Goal: Information Seeking & Learning: Learn about a topic

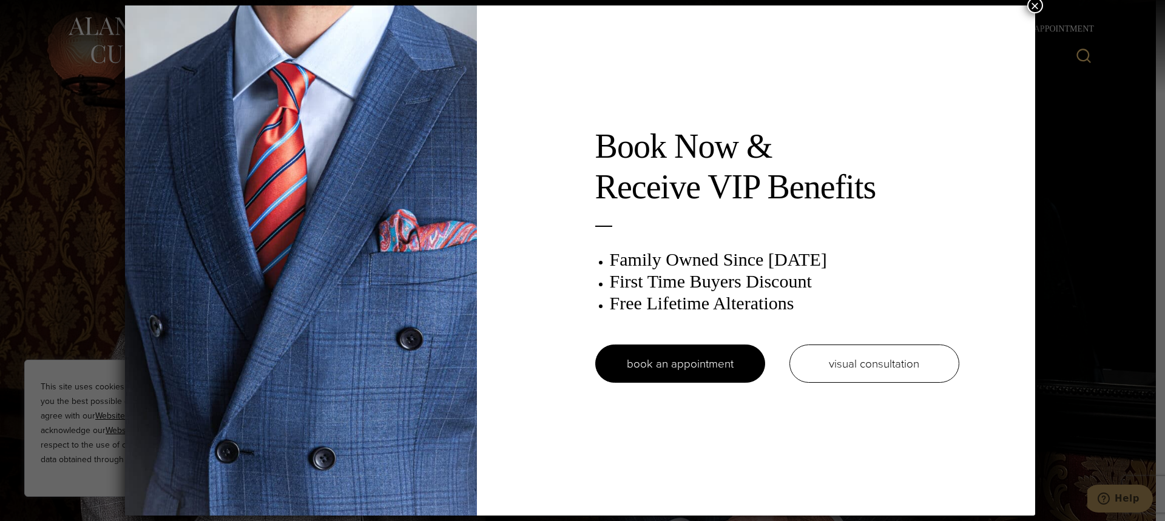
click at [1039, 4] on button "×" at bounding box center [1035, 6] width 16 height 16
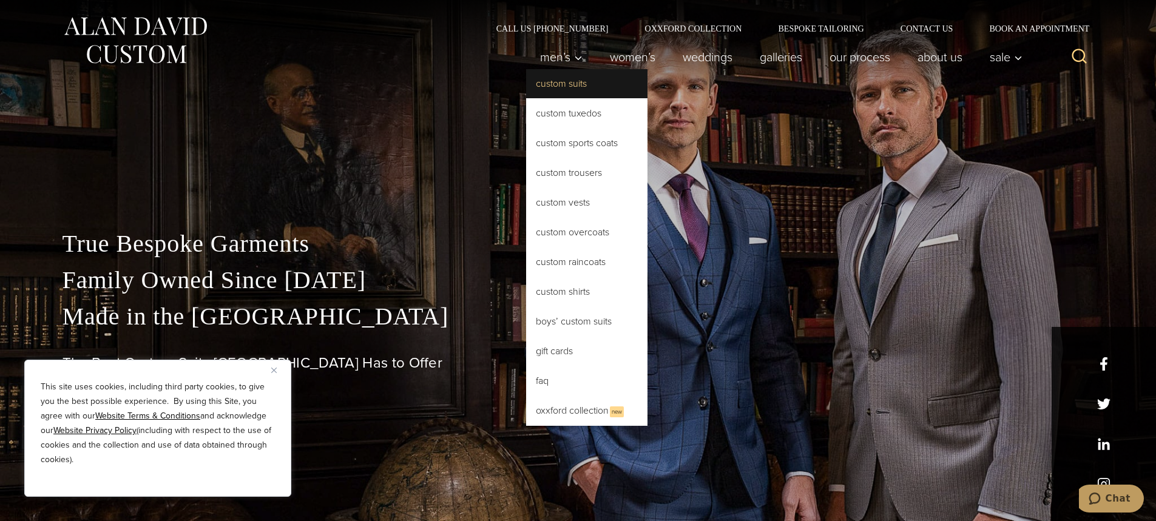
click at [559, 87] on link "Custom Suits" at bounding box center [586, 83] width 121 height 29
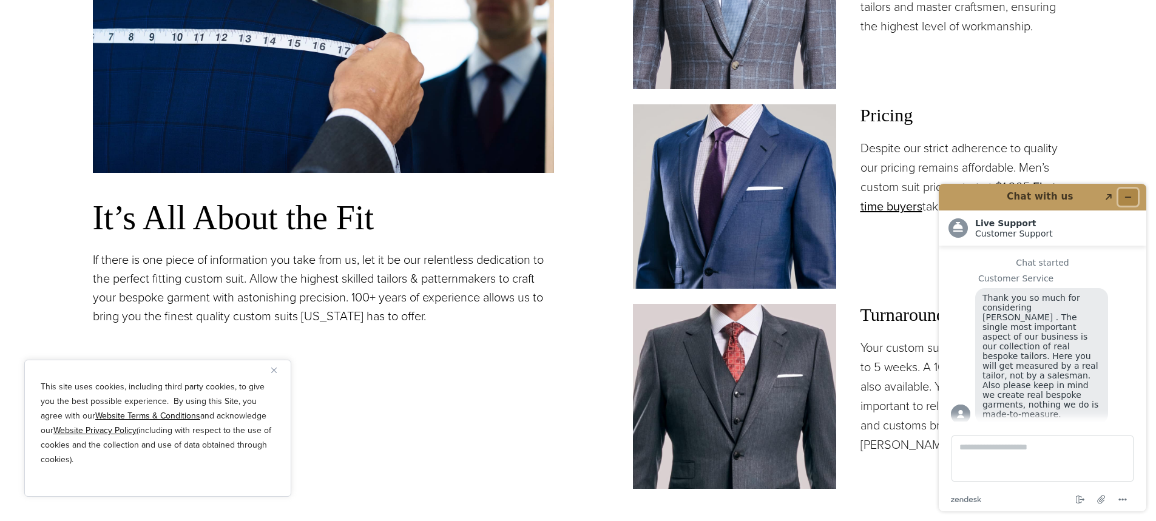
click at [1129, 196] on icon "Minimize widget" at bounding box center [1128, 197] width 8 height 8
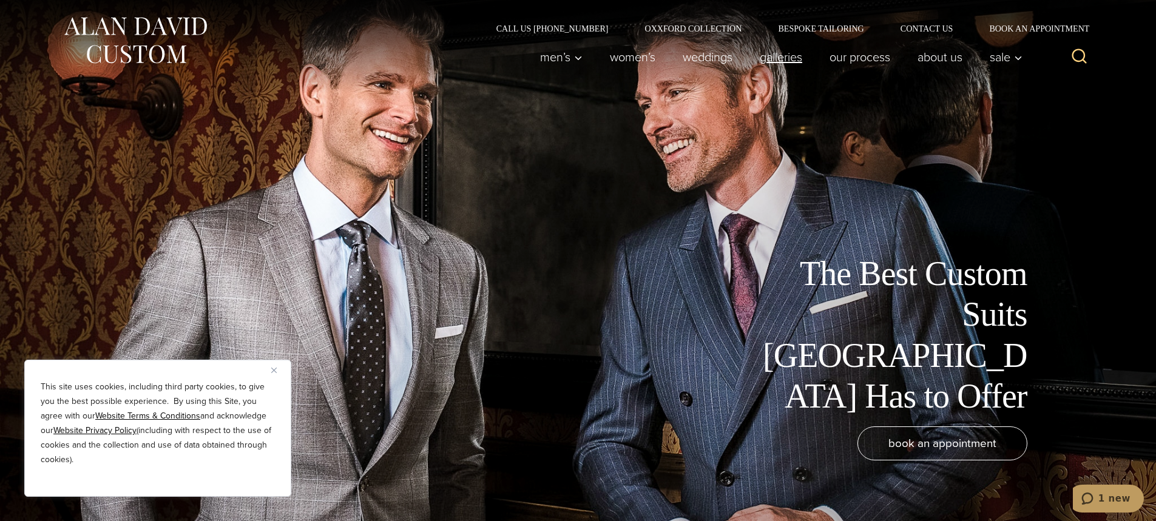
click at [792, 61] on link "Galleries" at bounding box center [781, 57] width 70 height 24
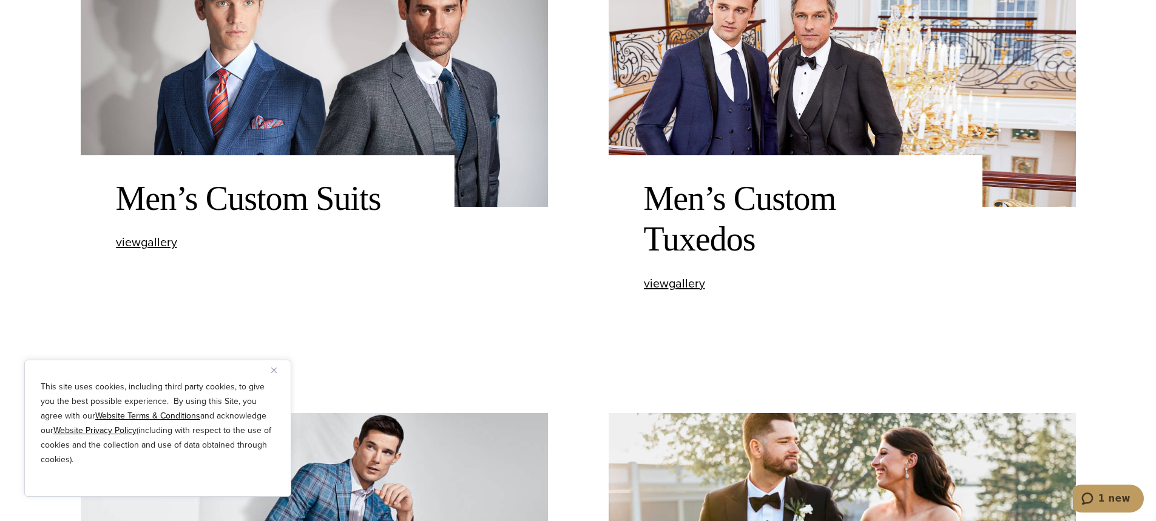
scroll to position [607, 0]
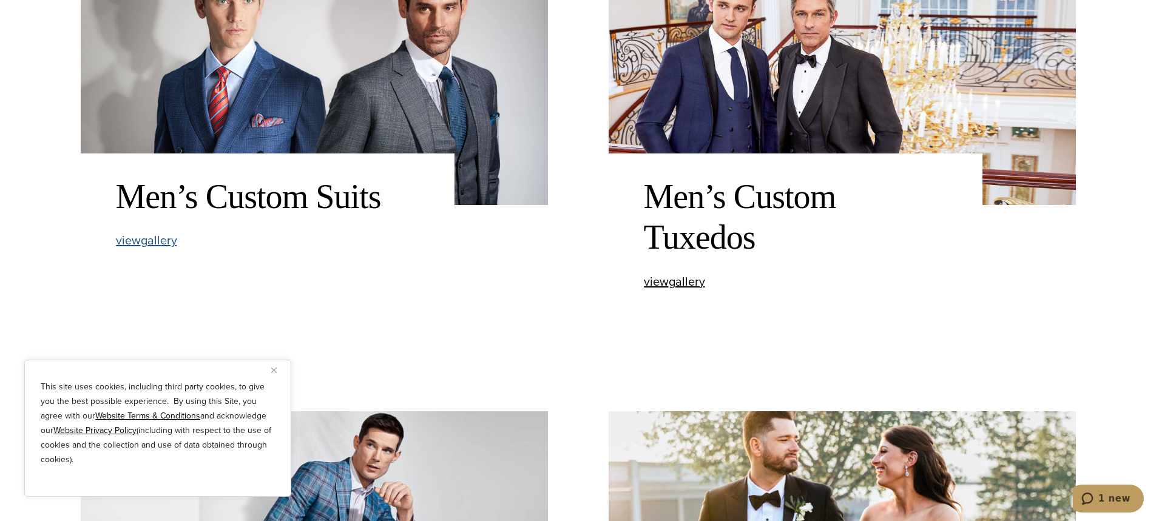
click at [144, 238] on span "view Men’s Custom Suits gallery" at bounding box center [146, 240] width 61 height 18
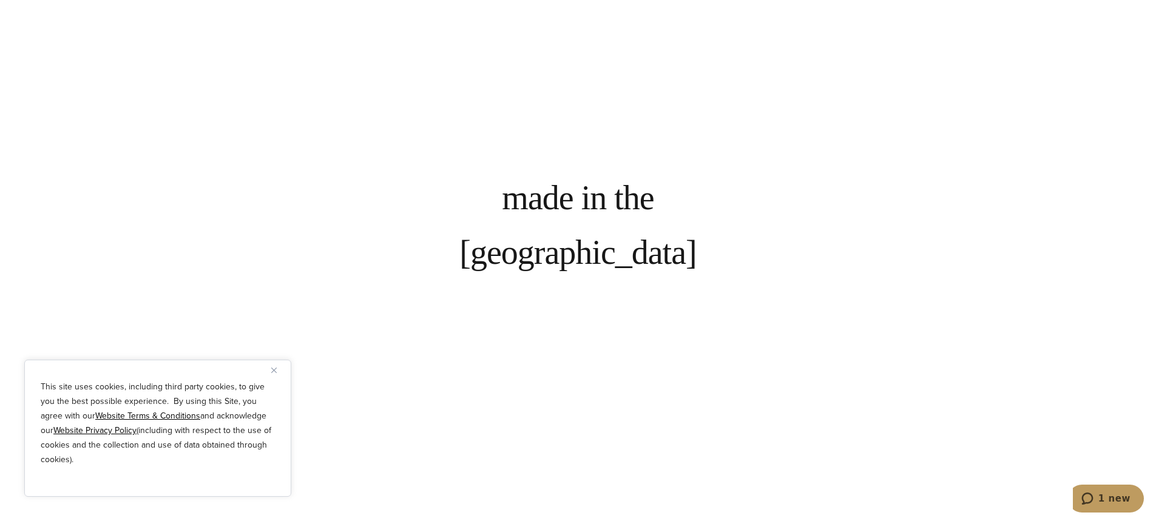
scroll to position [1032, 0]
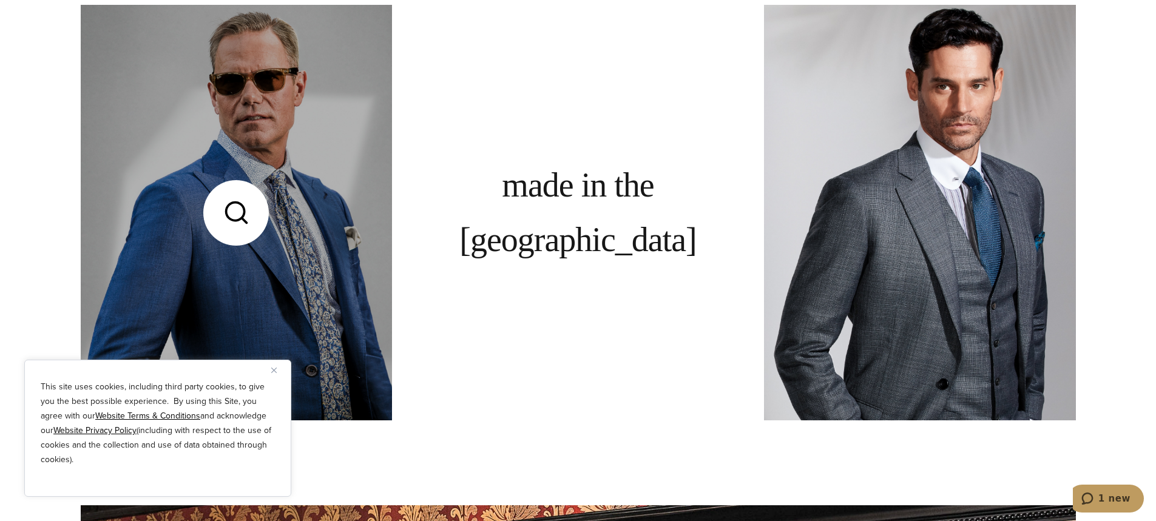
click at [314, 261] on link at bounding box center [236, 212] width 311 height 415
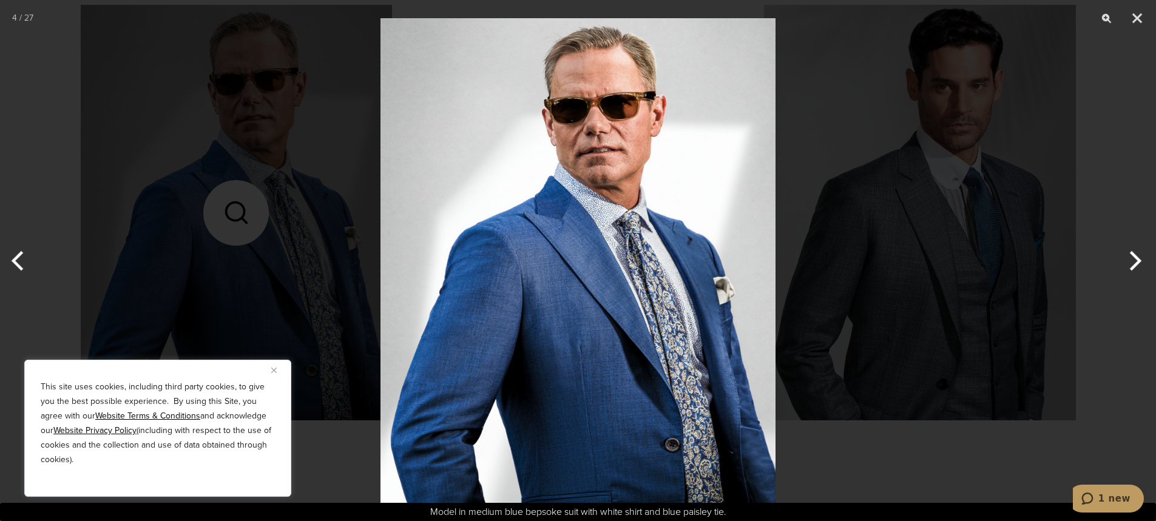
click at [1127, 266] on button "Next" at bounding box center [1133, 261] width 46 height 61
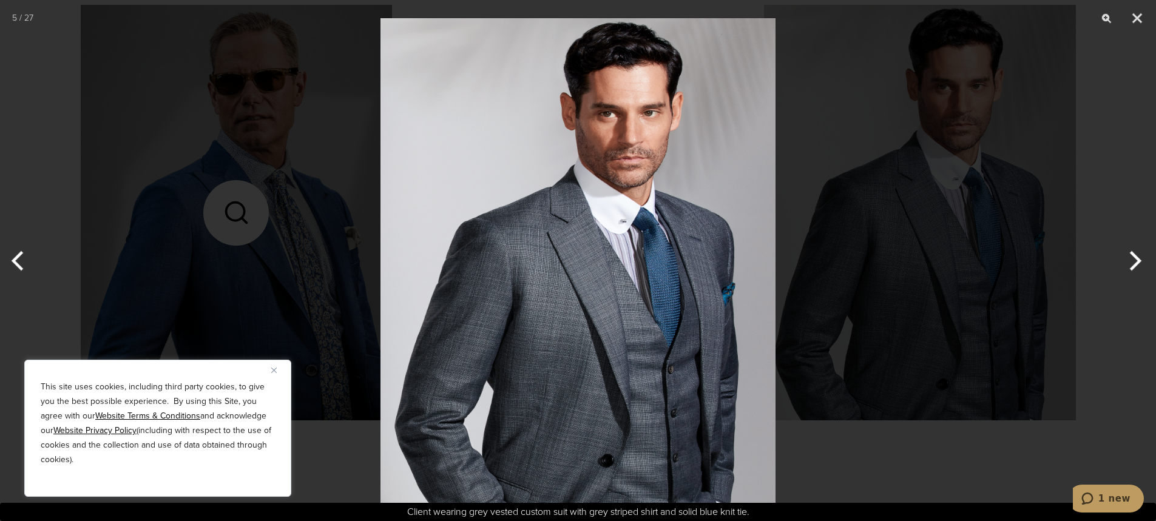
click at [1127, 266] on button "Next" at bounding box center [1133, 261] width 46 height 61
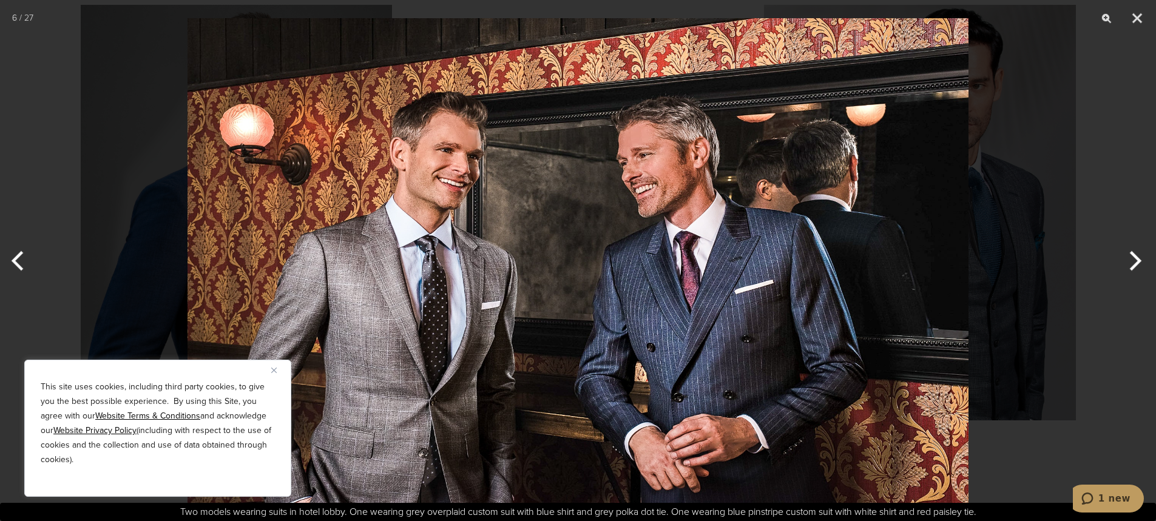
click at [1127, 266] on button "Next" at bounding box center [1133, 261] width 46 height 61
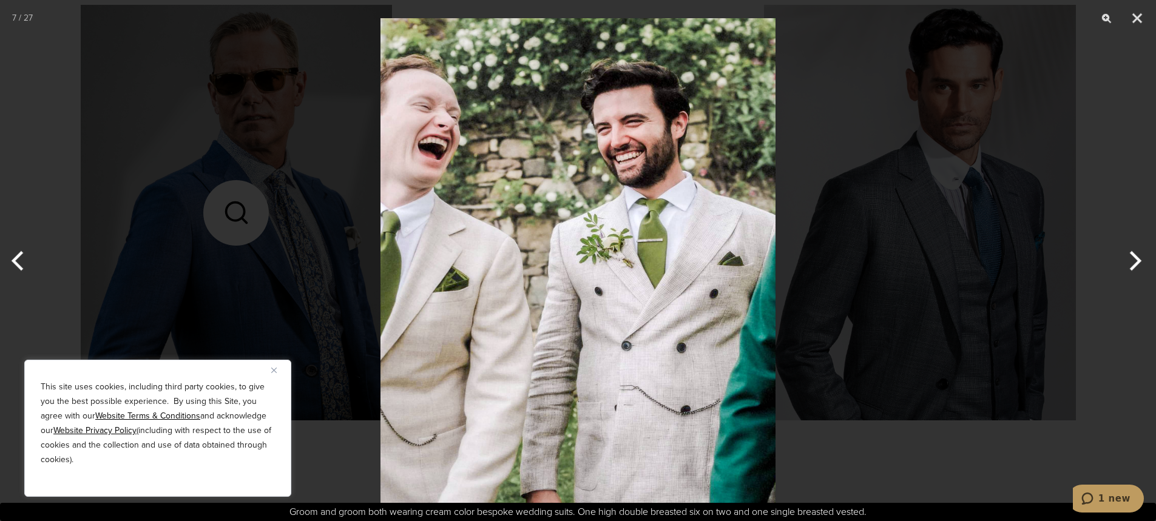
click at [1127, 266] on button "Next" at bounding box center [1133, 261] width 46 height 61
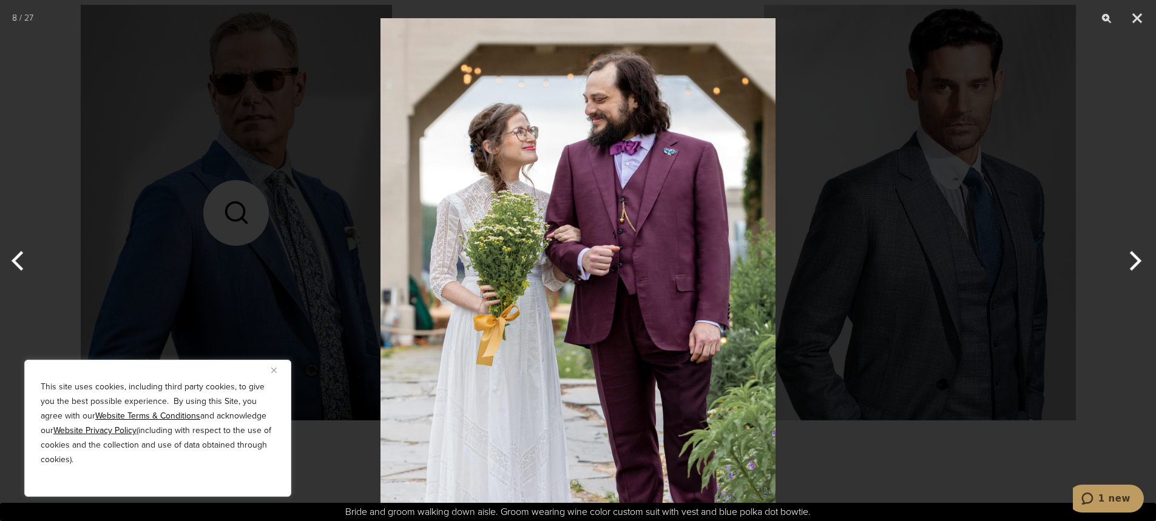
click at [1127, 266] on button "Next" at bounding box center [1133, 261] width 46 height 61
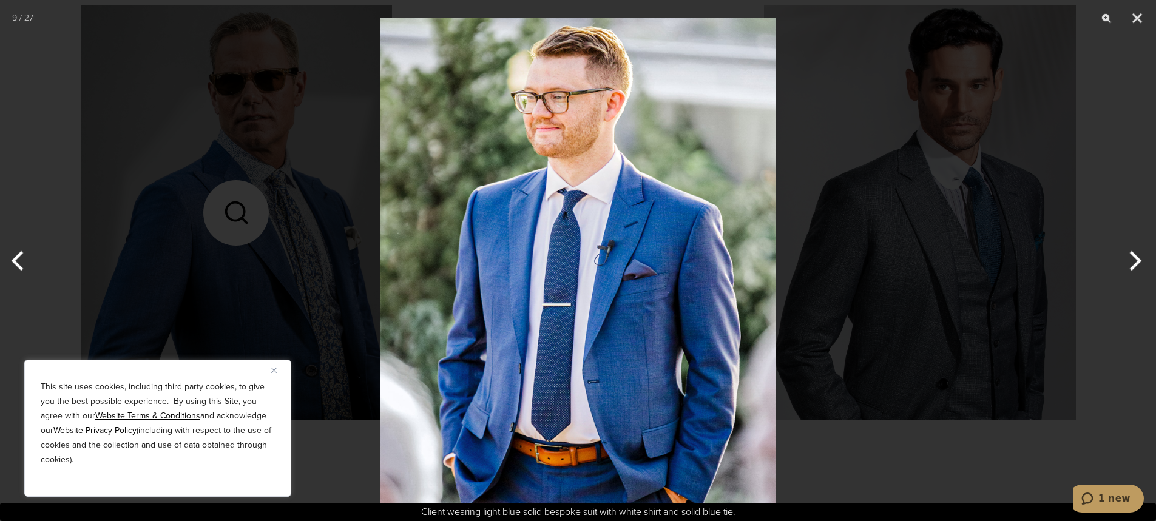
click at [1127, 266] on button "Next" at bounding box center [1133, 261] width 46 height 61
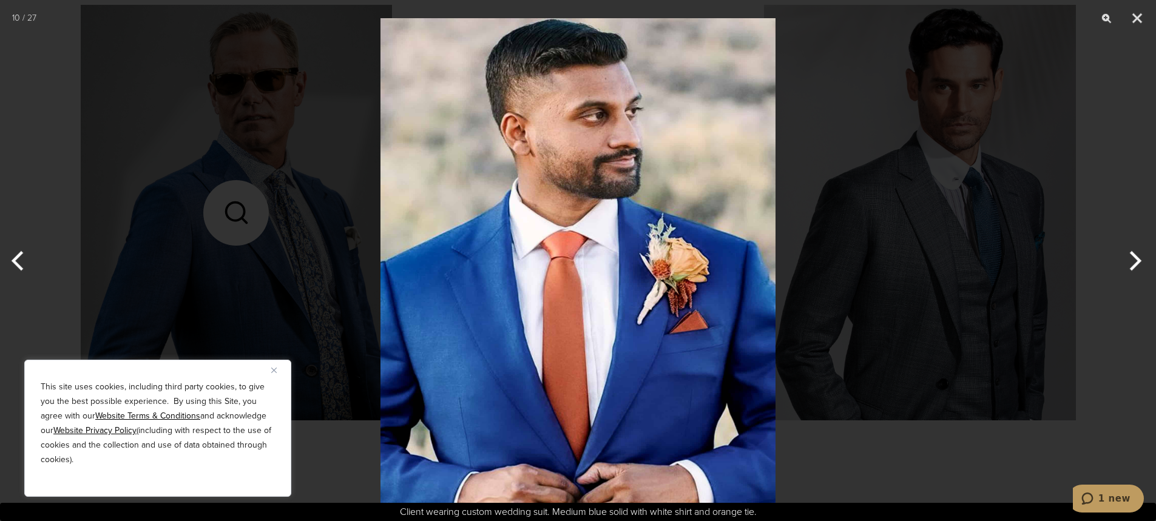
click at [1127, 266] on button "Next" at bounding box center [1133, 261] width 46 height 61
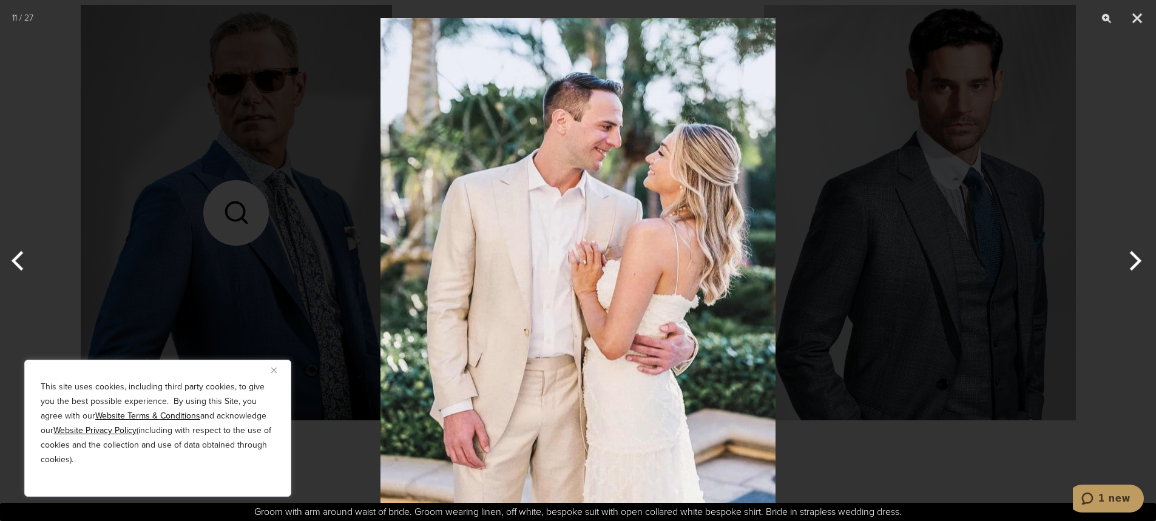
click at [1127, 266] on button "Next" at bounding box center [1133, 261] width 46 height 61
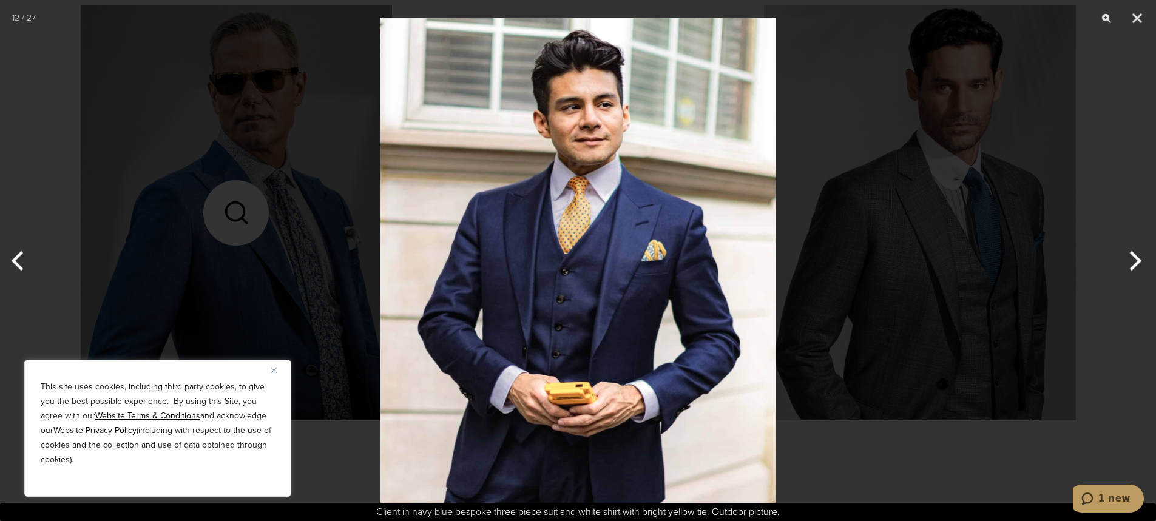
click at [1127, 266] on button "Next" at bounding box center [1133, 261] width 46 height 61
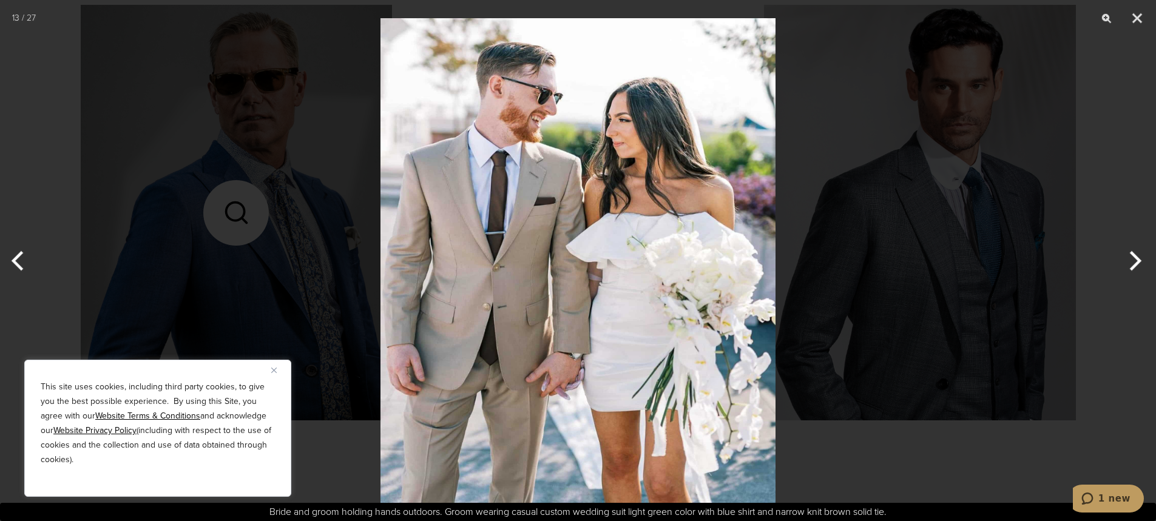
click at [1127, 266] on button "Next" at bounding box center [1133, 261] width 46 height 61
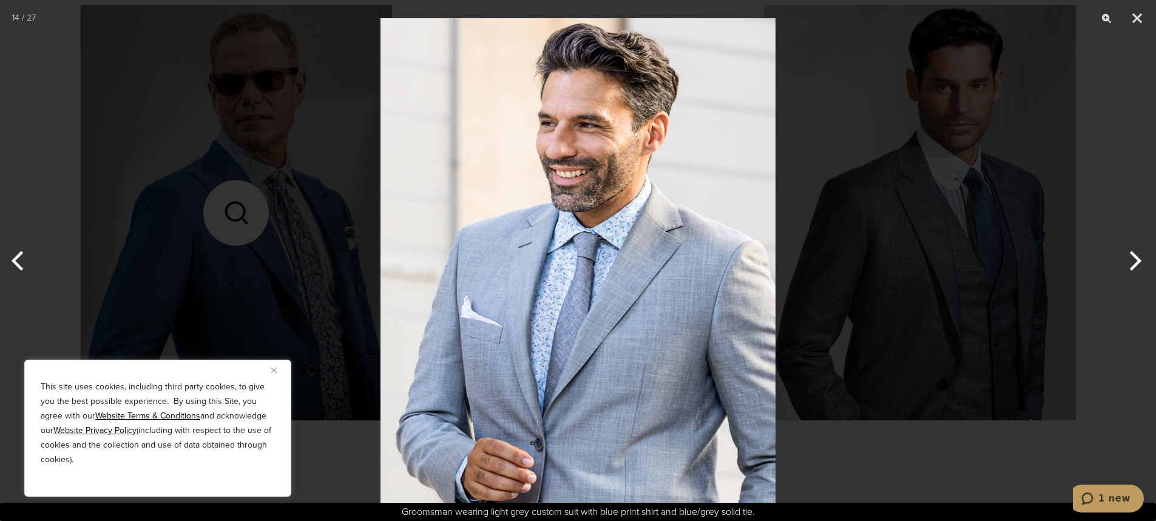
click at [1127, 266] on button "Next" at bounding box center [1133, 261] width 46 height 61
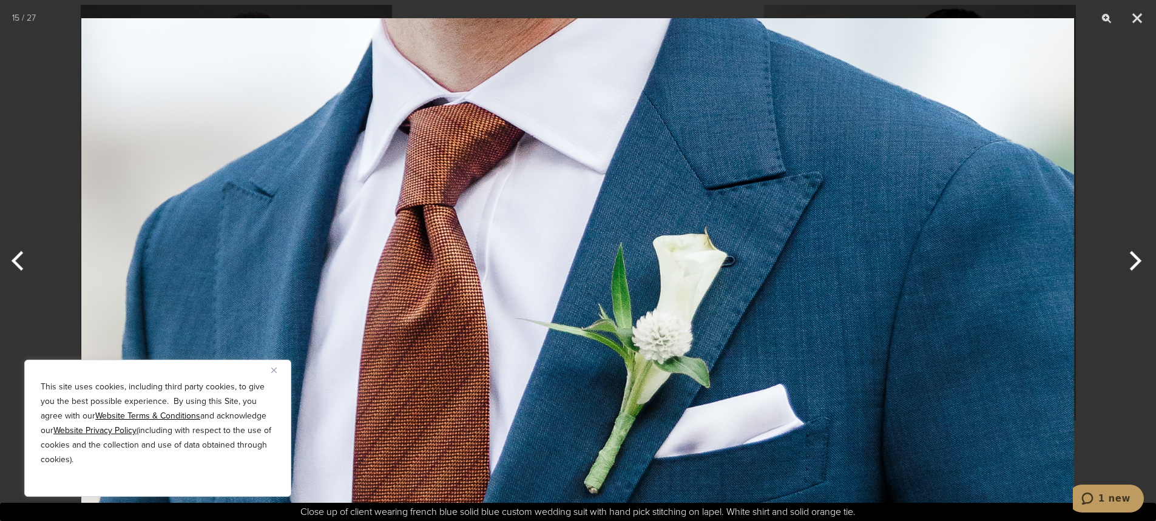
click at [1127, 267] on button "Next" at bounding box center [1133, 261] width 46 height 61
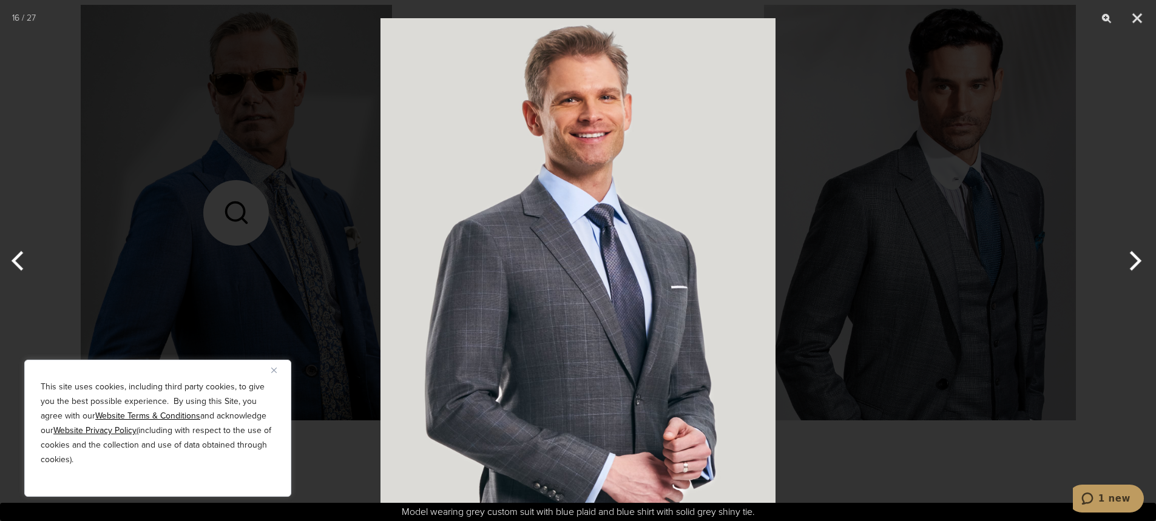
click at [1127, 267] on button "Next" at bounding box center [1133, 261] width 46 height 61
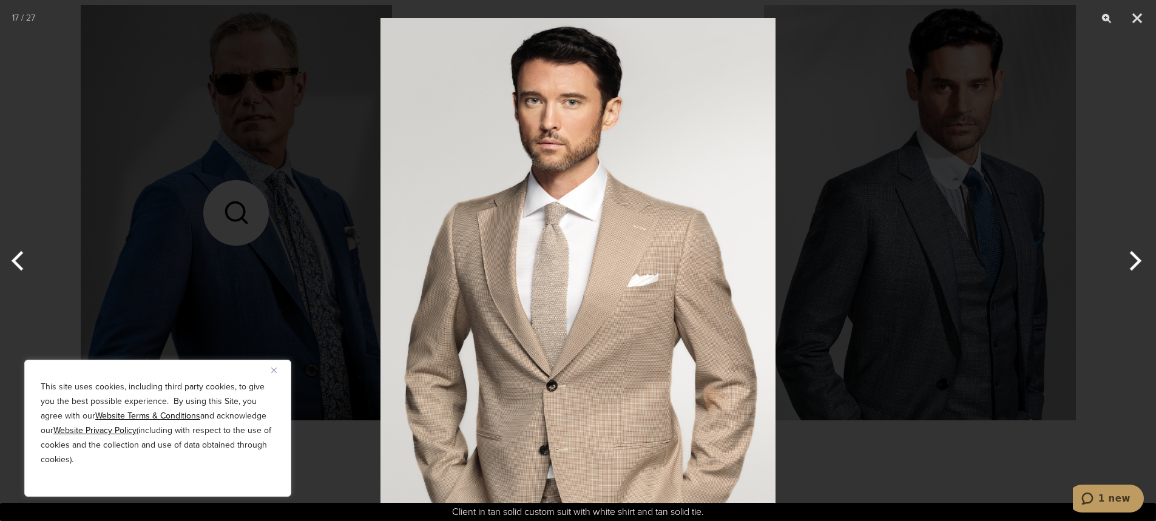
click at [1127, 267] on button "Next" at bounding box center [1133, 261] width 46 height 61
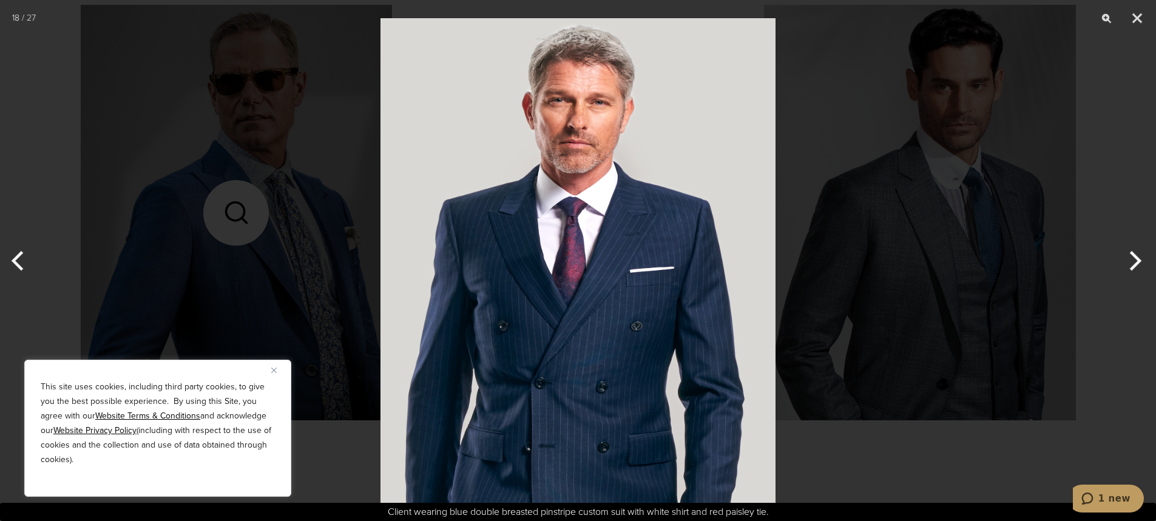
click at [1127, 267] on button "Next" at bounding box center [1133, 261] width 46 height 61
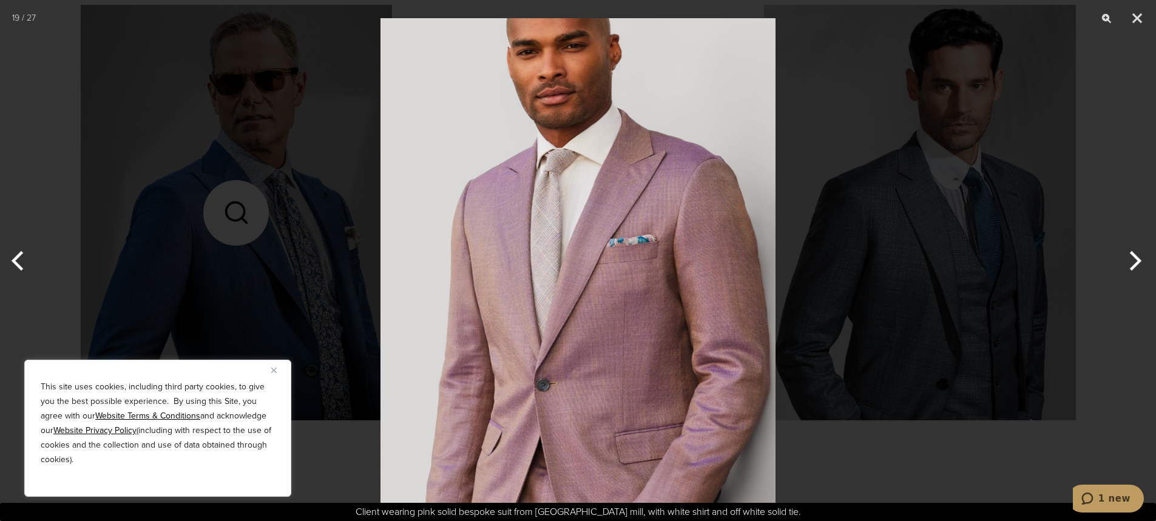
click at [1127, 267] on button "Next" at bounding box center [1133, 261] width 46 height 61
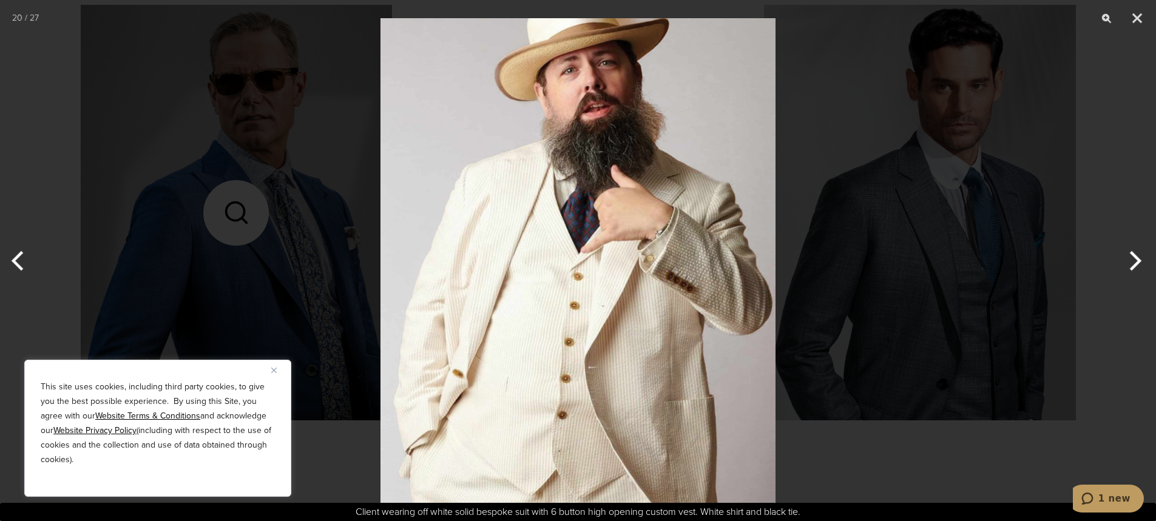
click at [1127, 267] on button "Next" at bounding box center [1133, 261] width 46 height 61
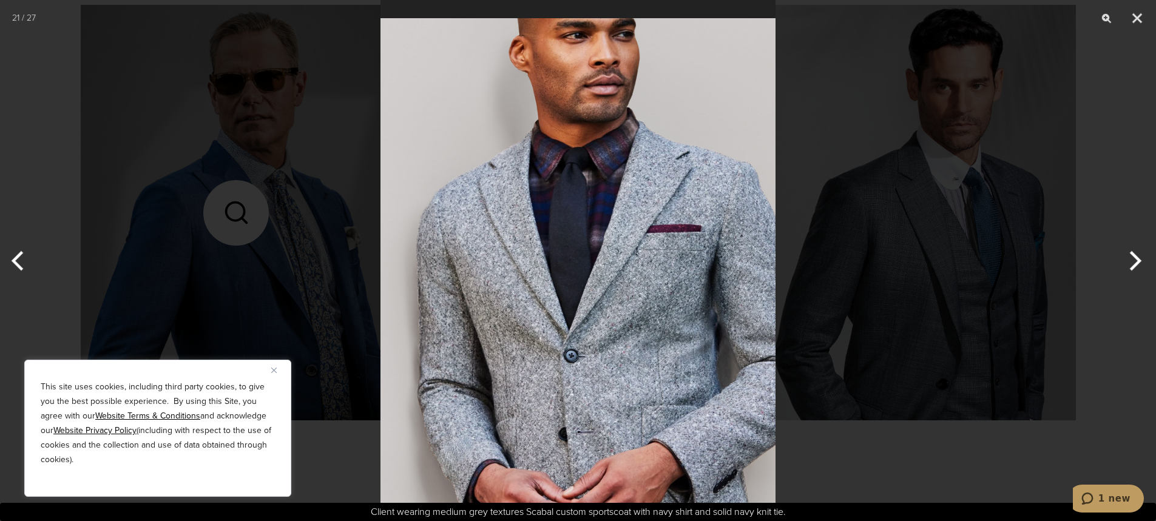
click at [1127, 267] on button "Next" at bounding box center [1133, 261] width 46 height 61
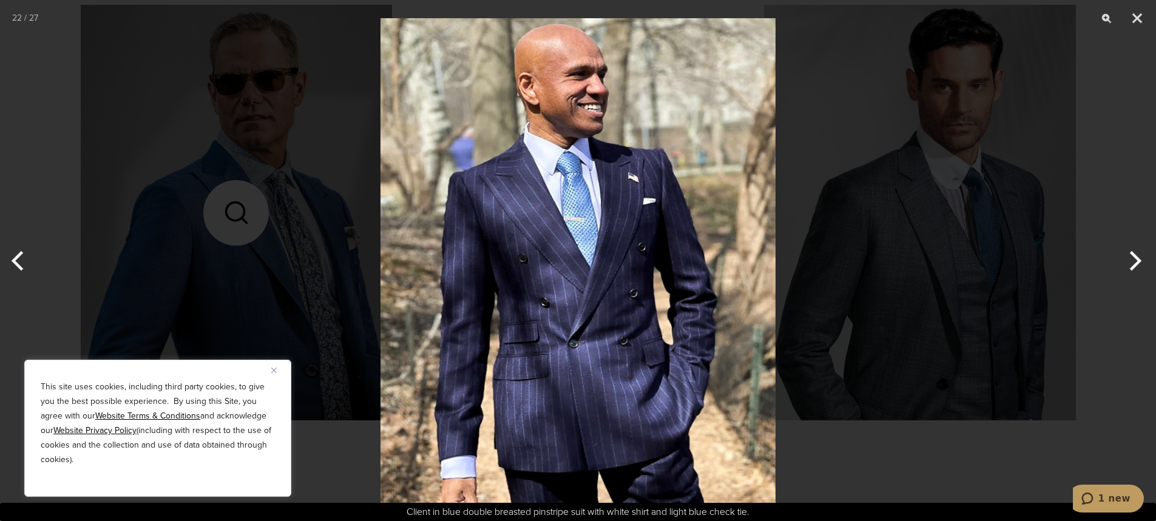
click at [1127, 267] on button "Next" at bounding box center [1133, 261] width 46 height 61
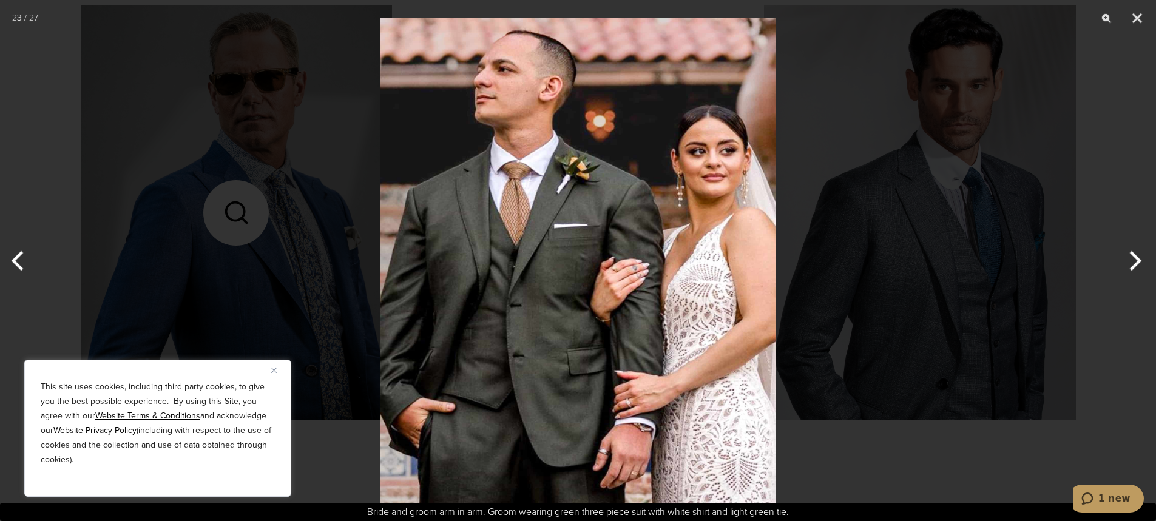
click at [1127, 267] on button "Next" at bounding box center [1133, 261] width 46 height 61
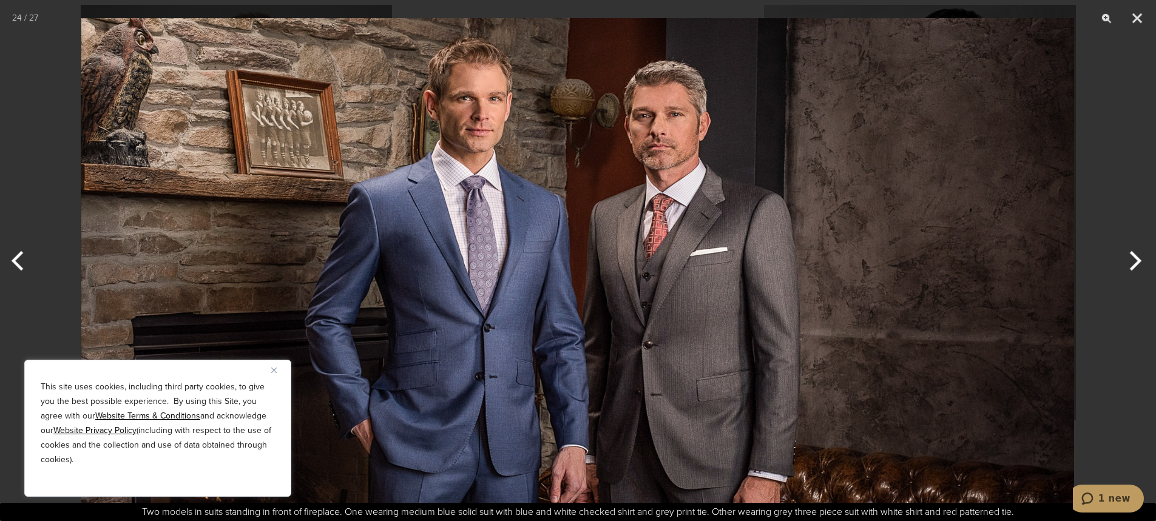
click at [1127, 267] on button "Next" at bounding box center [1133, 261] width 46 height 61
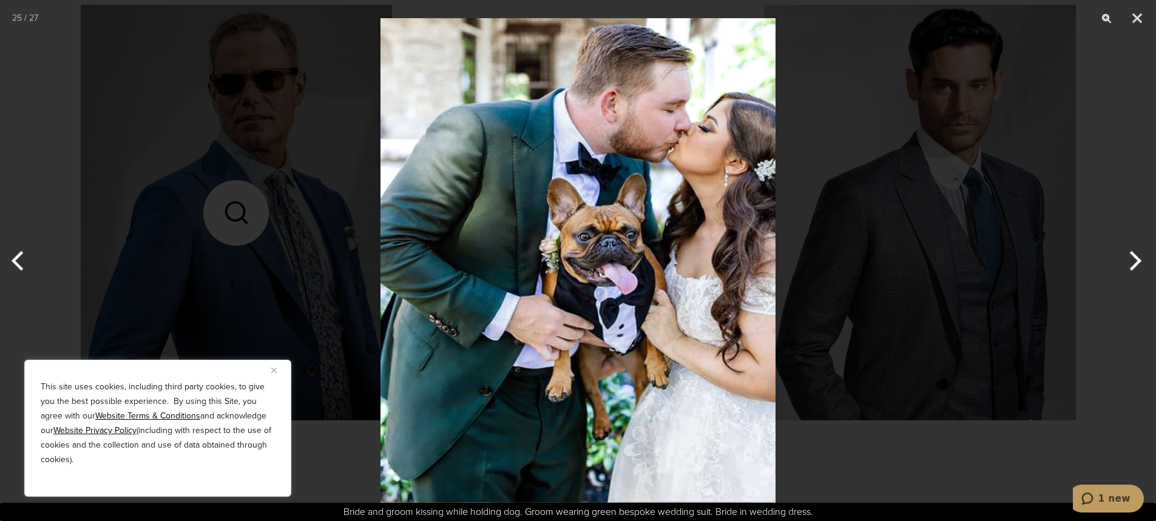
click at [1127, 267] on button "Next" at bounding box center [1133, 261] width 46 height 61
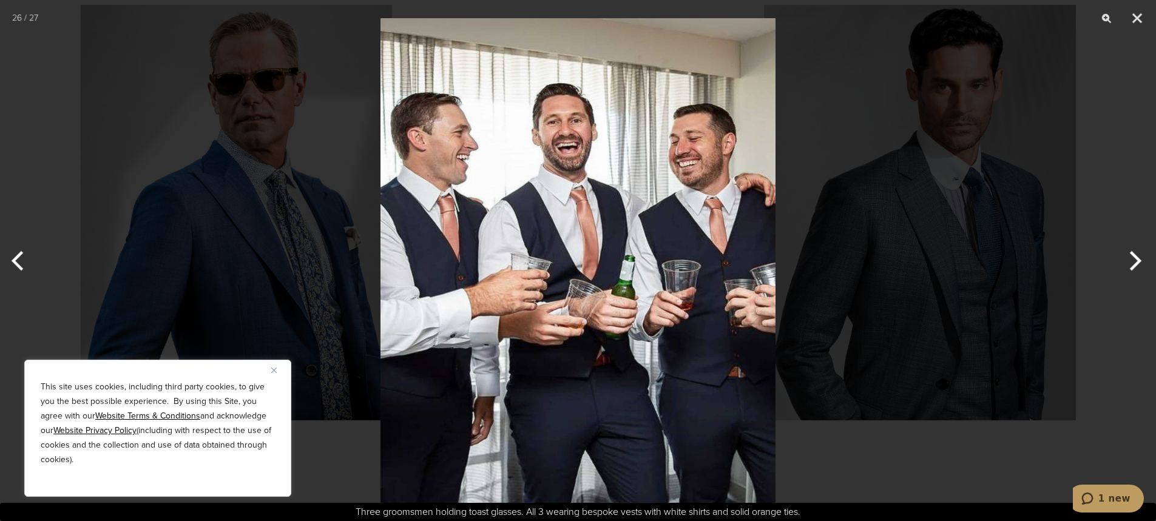
click at [1127, 267] on button "Next" at bounding box center [1133, 261] width 46 height 61
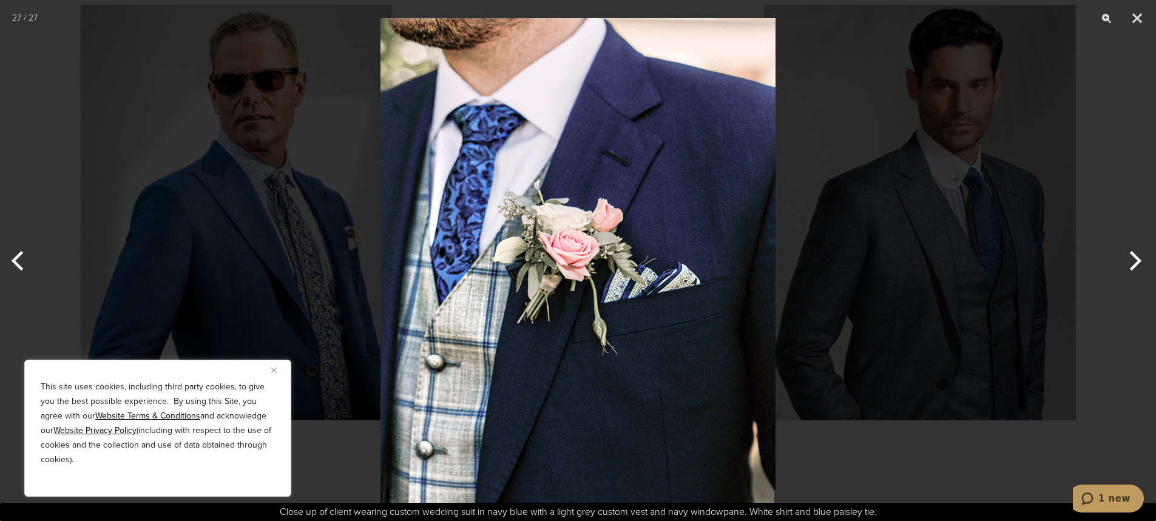
click at [1127, 267] on button "Next" at bounding box center [1133, 261] width 46 height 61
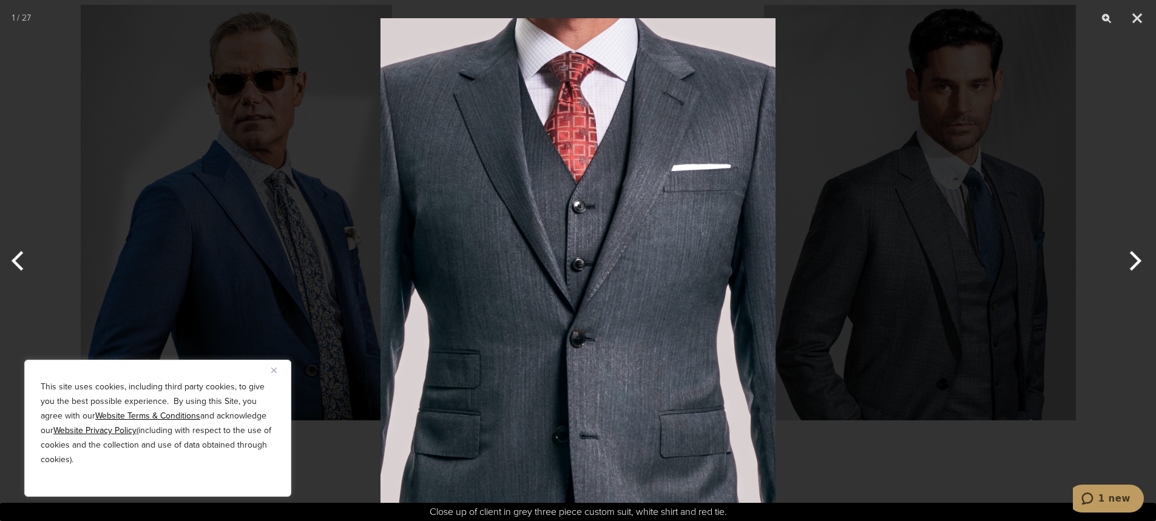
click at [1127, 267] on button "Next" at bounding box center [1133, 261] width 46 height 61
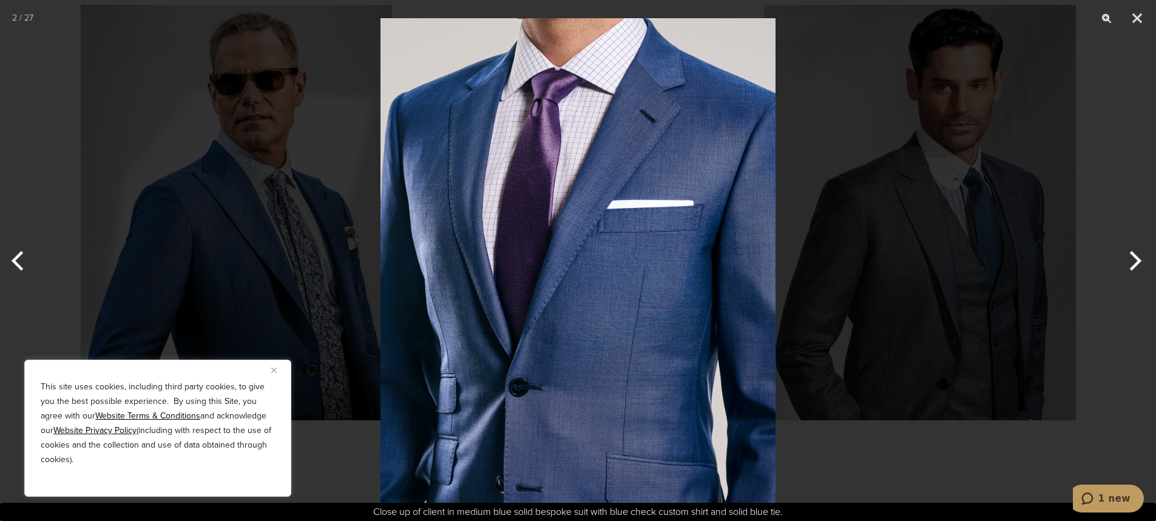
click at [1127, 267] on button "Next" at bounding box center [1133, 261] width 46 height 61
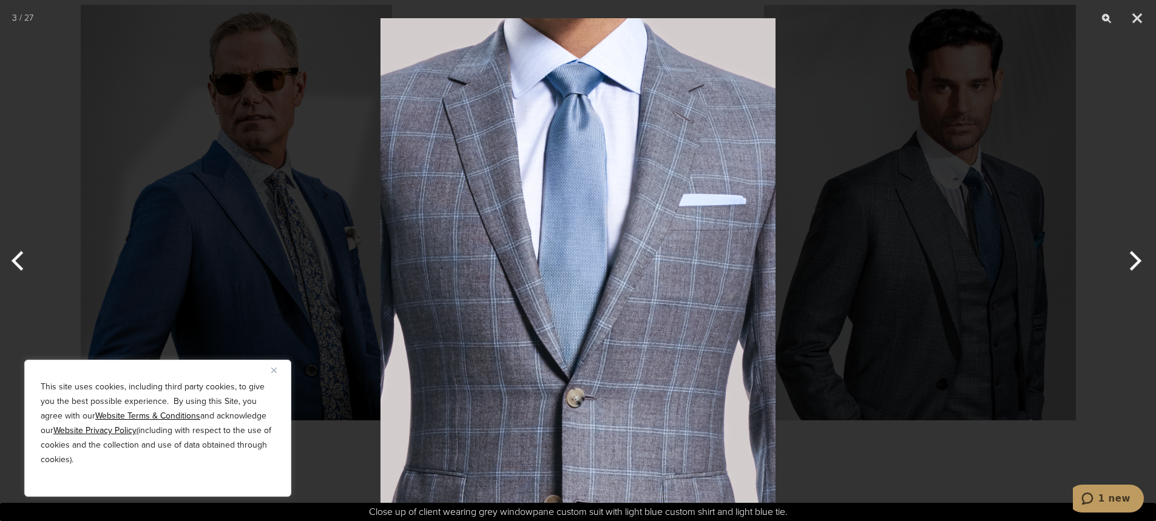
click at [1127, 267] on button "Next" at bounding box center [1133, 261] width 46 height 61
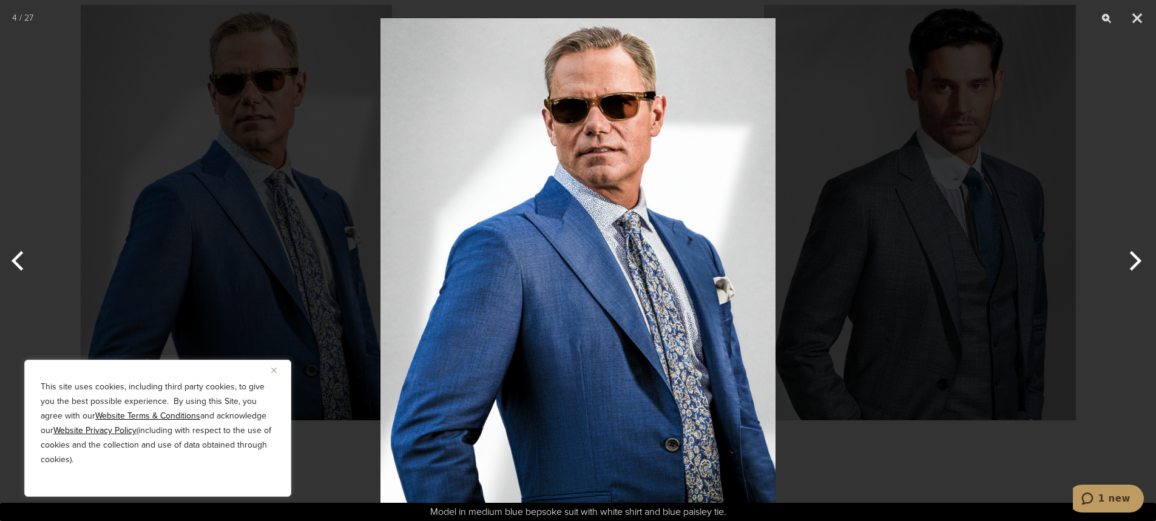
click at [1127, 267] on button "Next" at bounding box center [1133, 261] width 46 height 61
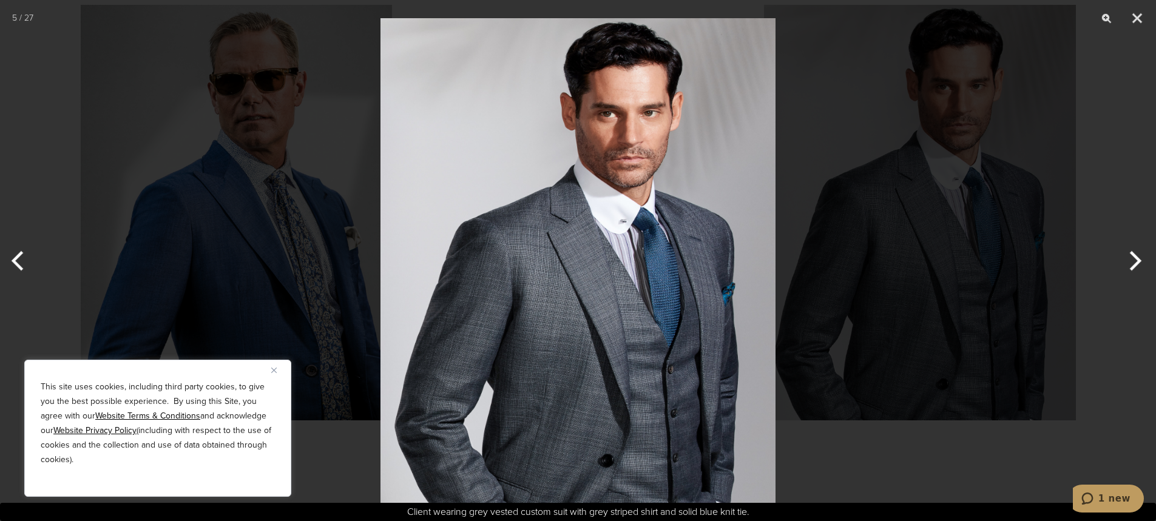
click at [1127, 267] on button "Next" at bounding box center [1133, 261] width 46 height 61
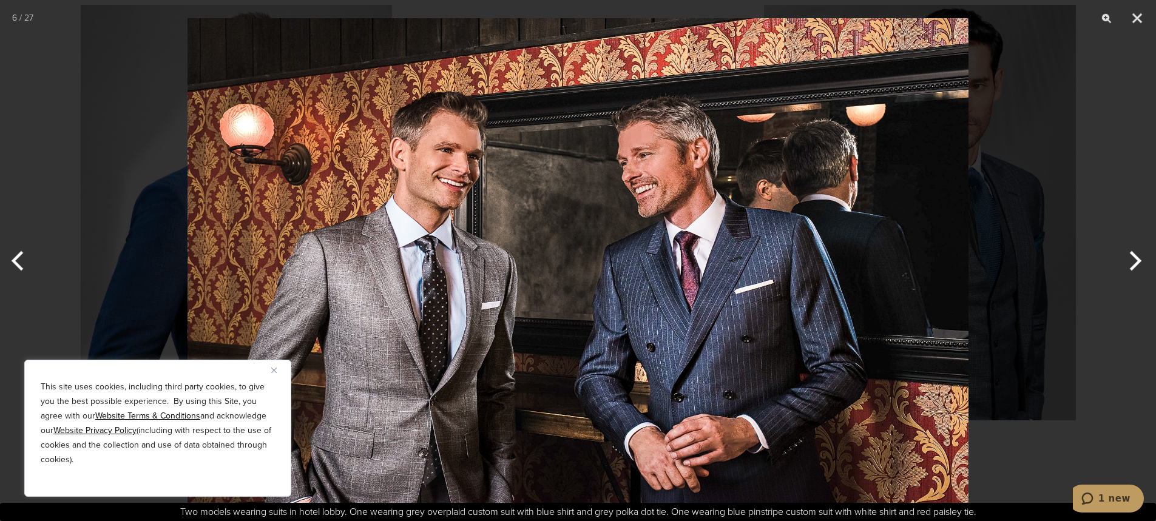
click at [1127, 267] on button "Next" at bounding box center [1133, 261] width 46 height 61
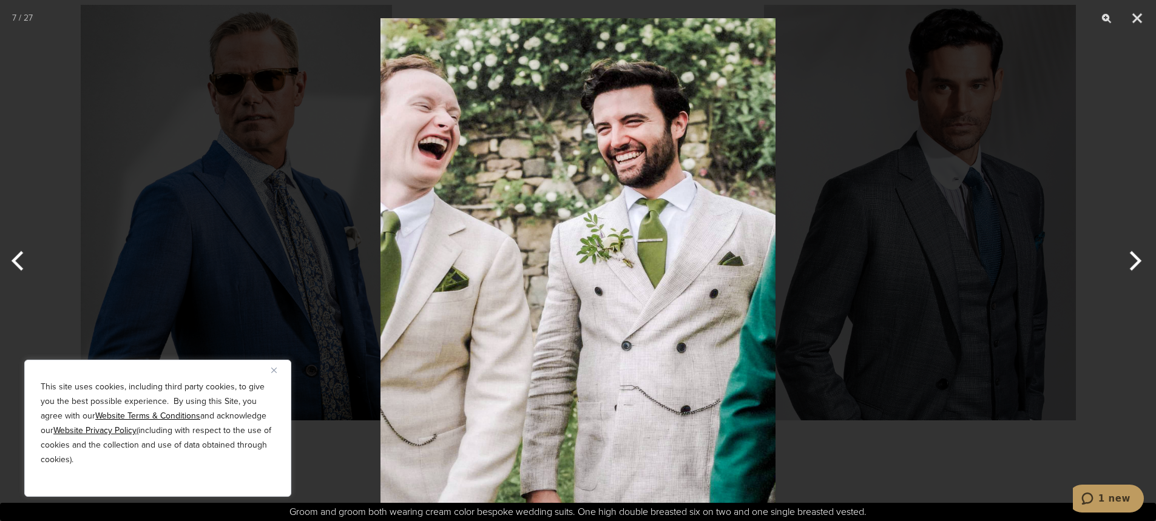
click at [1127, 267] on button "Next" at bounding box center [1133, 261] width 46 height 61
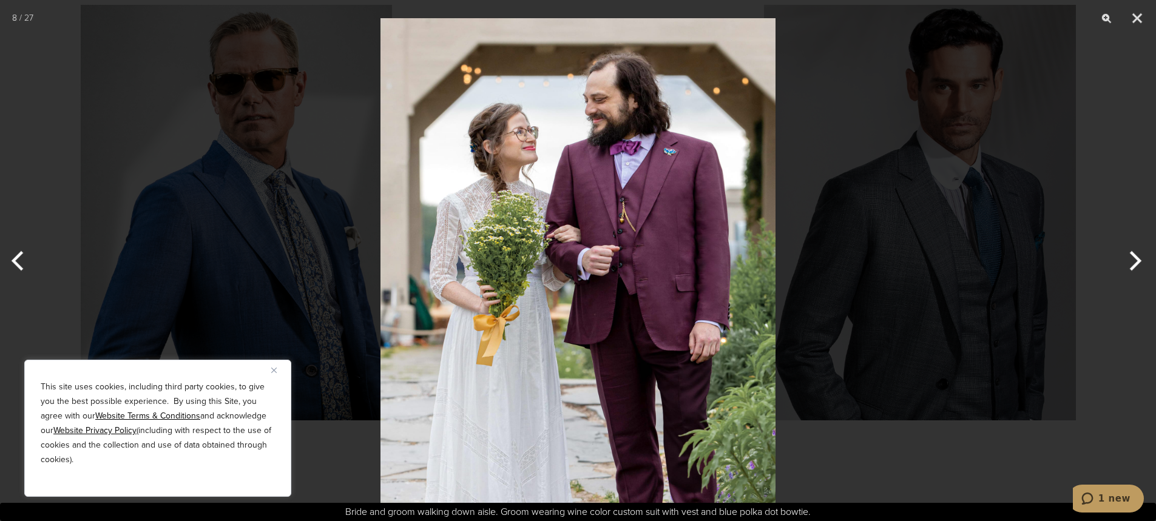
click at [1127, 267] on button "Next" at bounding box center [1133, 261] width 46 height 61
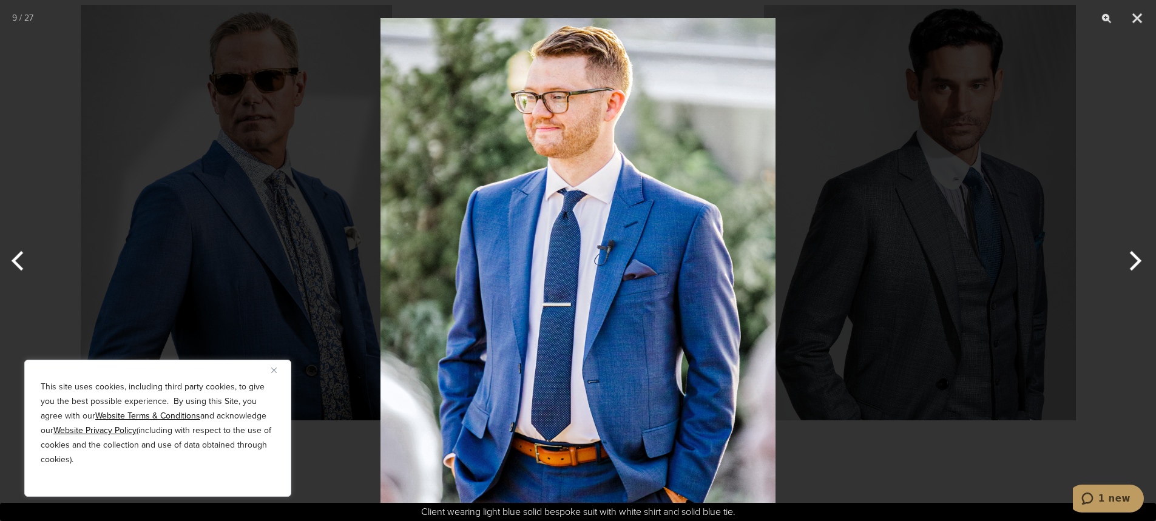
click at [1127, 267] on button "Next" at bounding box center [1133, 261] width 46 height 61
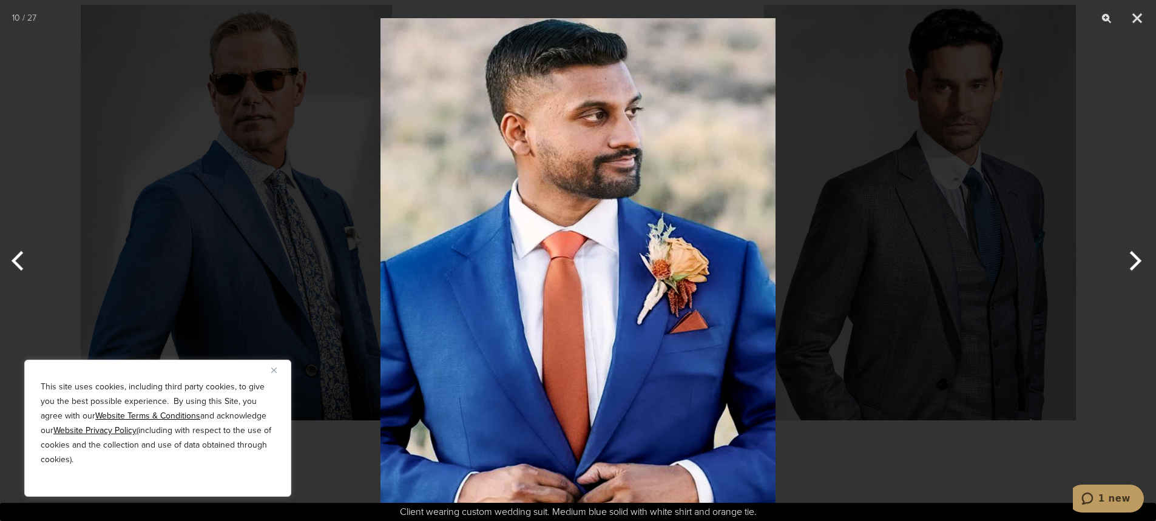
click at [1127, 267] on button "Next" at bounding box center [1133, 261] width 46 height 61
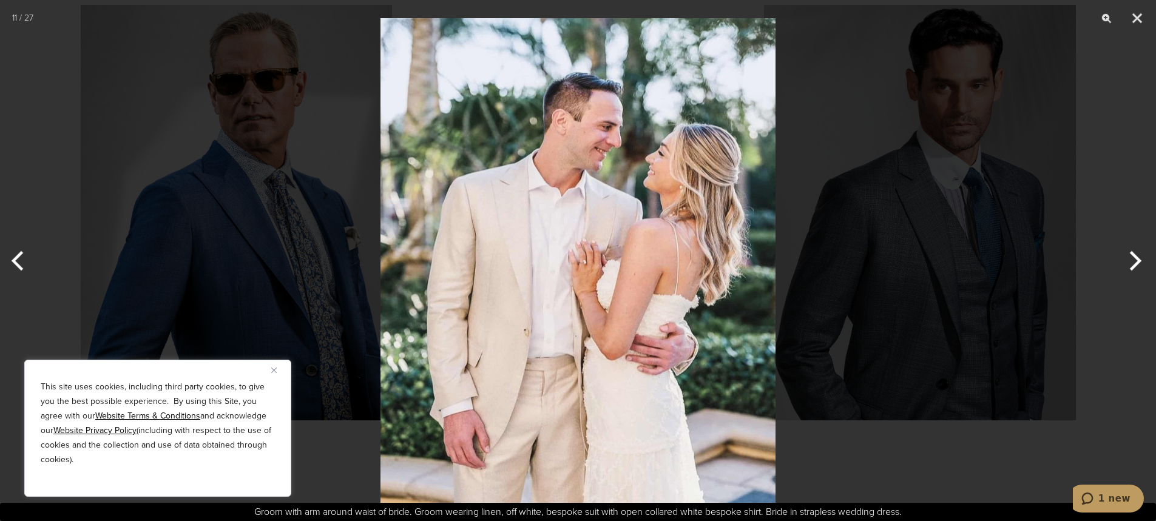
click at [1127, 267] on button "Next" at bounding box center [1133, 261] width 46 height 61
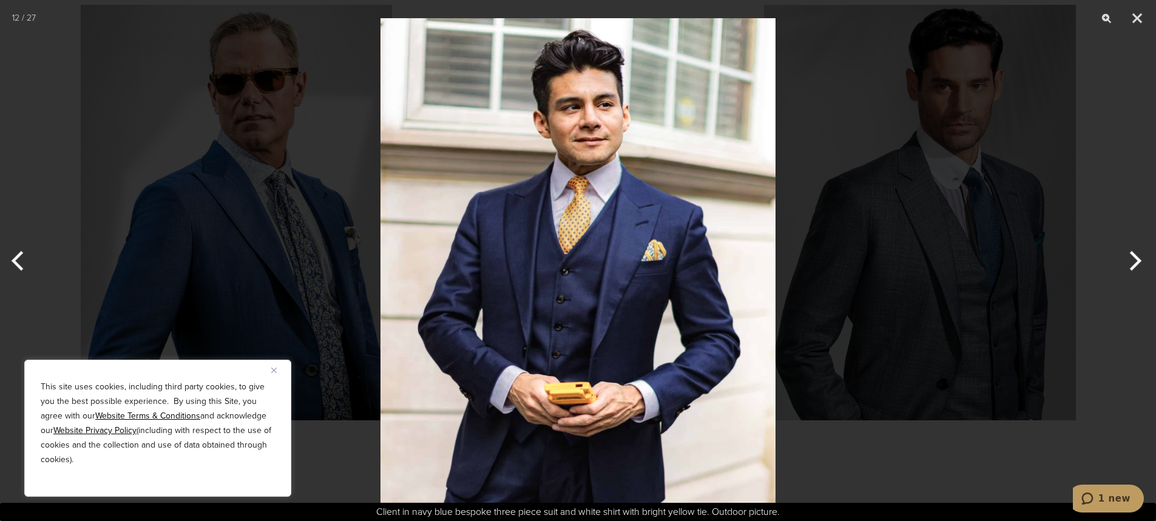
click at [1127, 267] on button "Next" at bounding box center [1133, 261] width 46 height 61
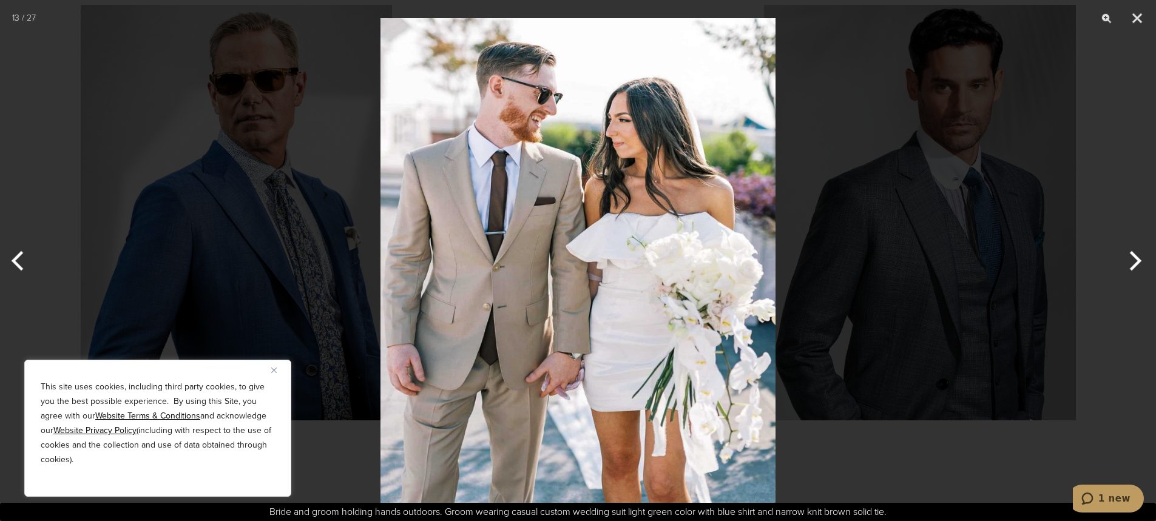
click at [1127, 267] on button "Next" at bounding box center [1133, 261] width 46 height 61
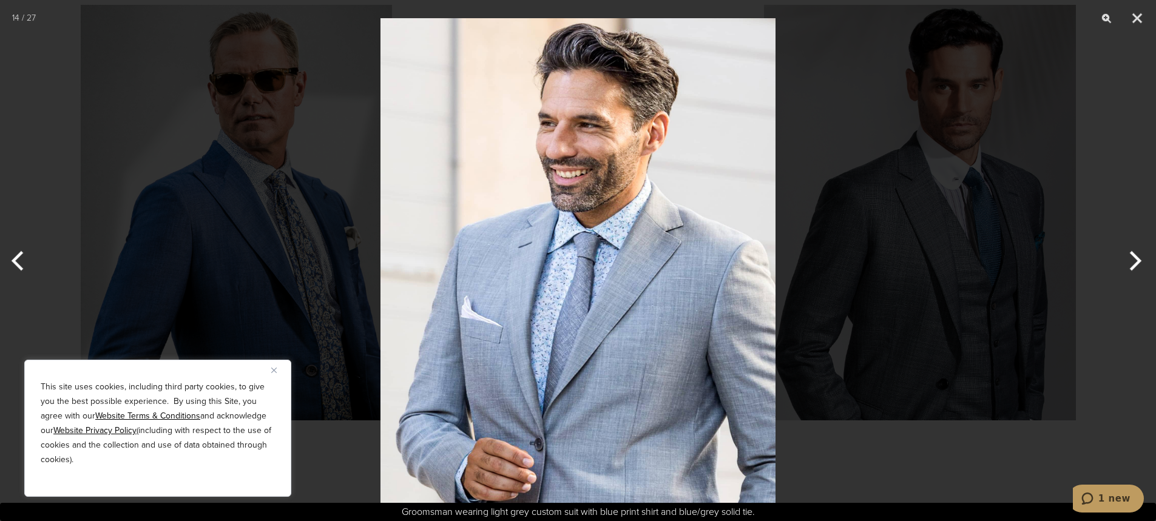
click at [1127, 267] on button "Next" at bounding box center [1133, 261] width 46 height 61
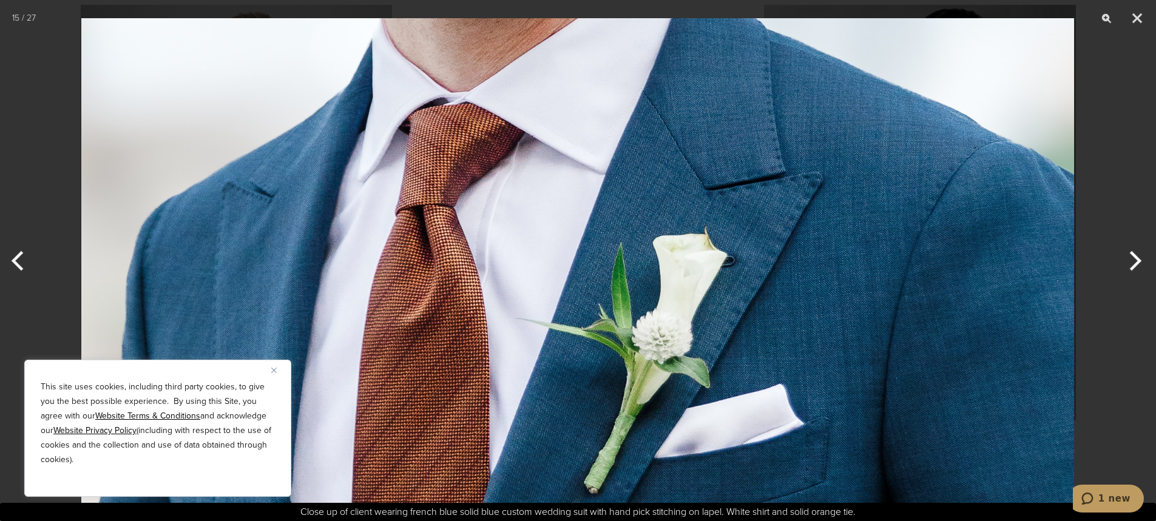
click at [1127, 267] on button "Next" at bounding box center [1133, 261] width 46 height 61
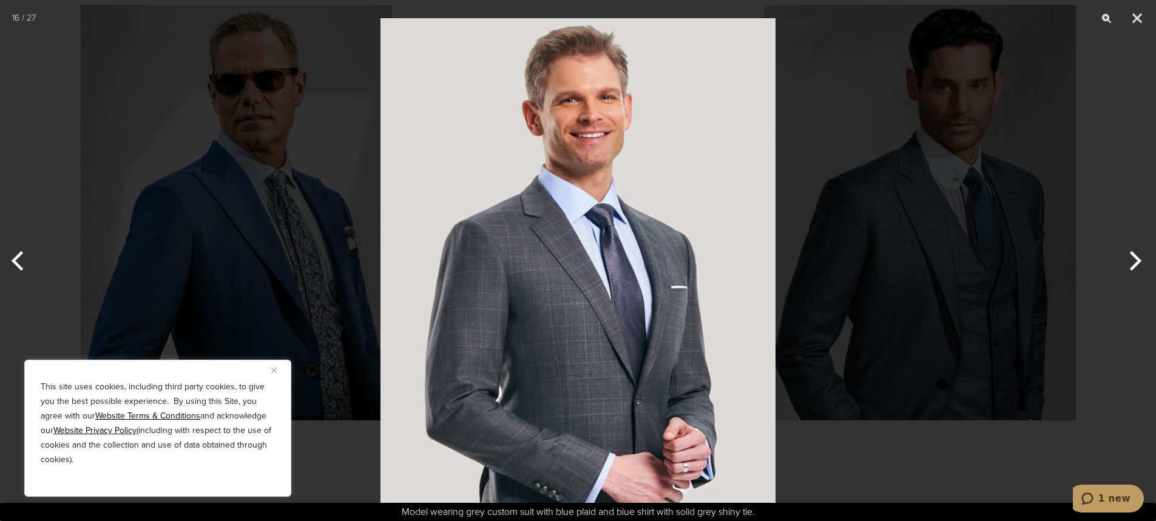
click at [1127, 267] on button "Next" at bounding box center [1133, 261] width 46 height 61
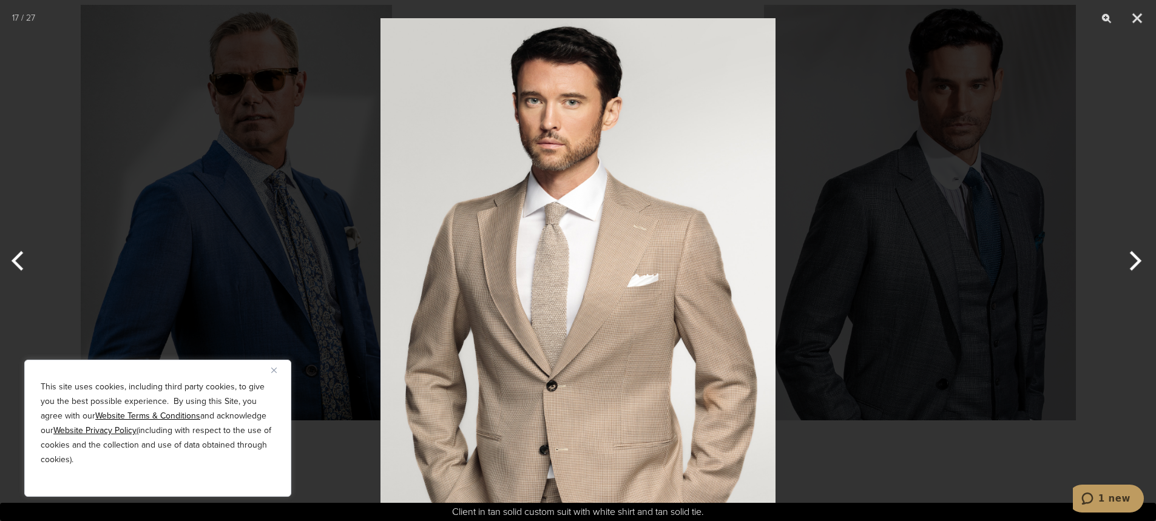
click at [15, 257] on button "Previous" at bounding box center [23, 261] width 46 height 61
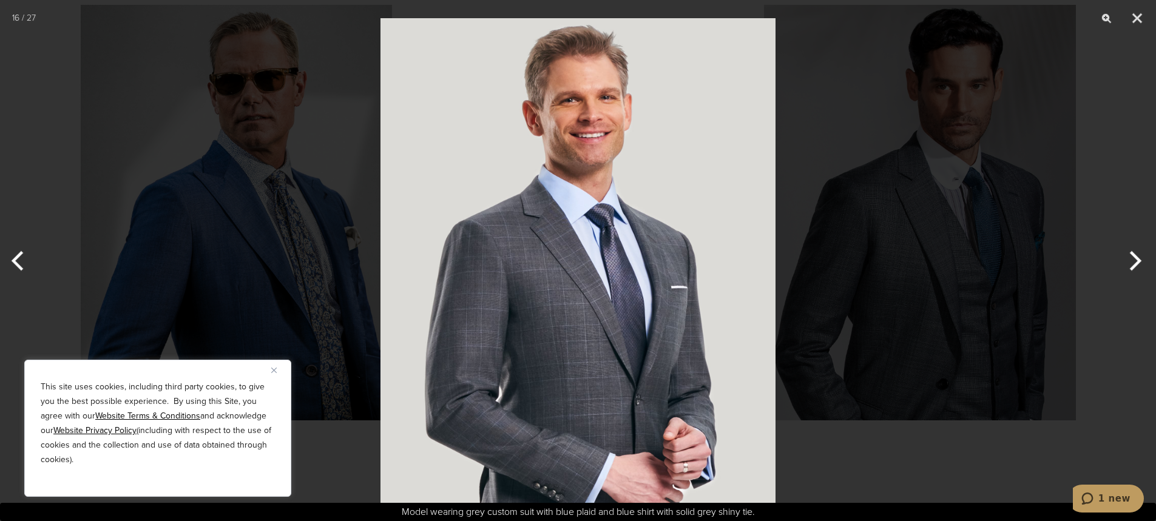
click at [1137, 246] on button "Next" at bounding box center [1133, 261] width 46 height 61
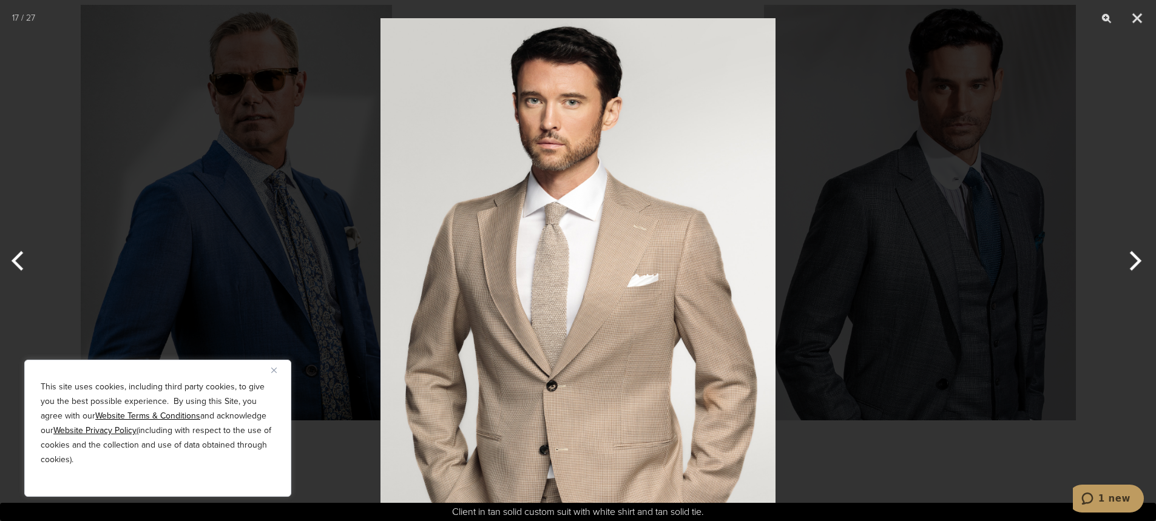
click at [26, 251] on button "Previous" at bounding box center [23, 261] width 46 height 61
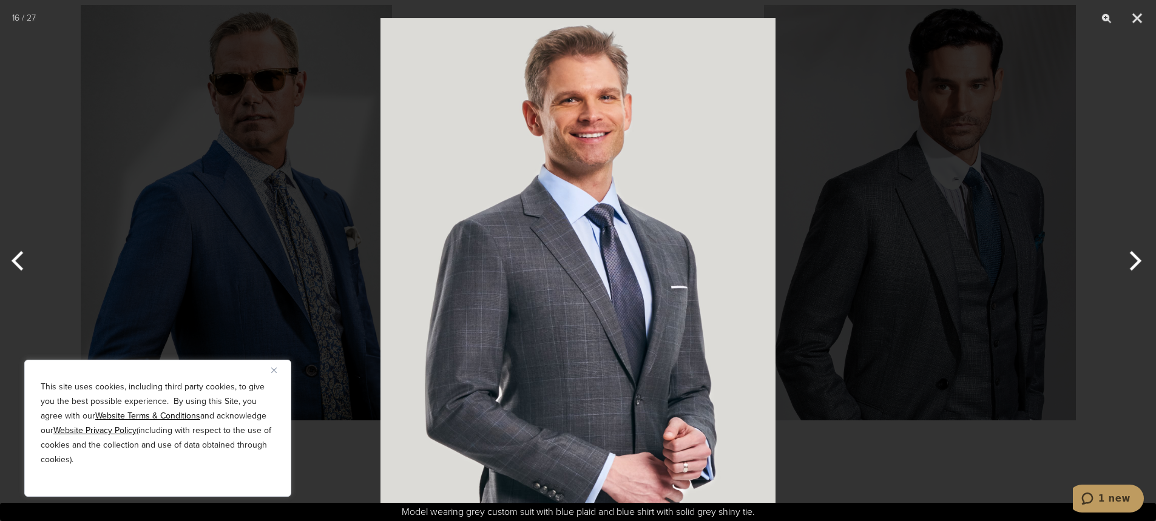
click at [1144, 269] on button "Next" at bounding box center [1133, 261] width 46 height 61
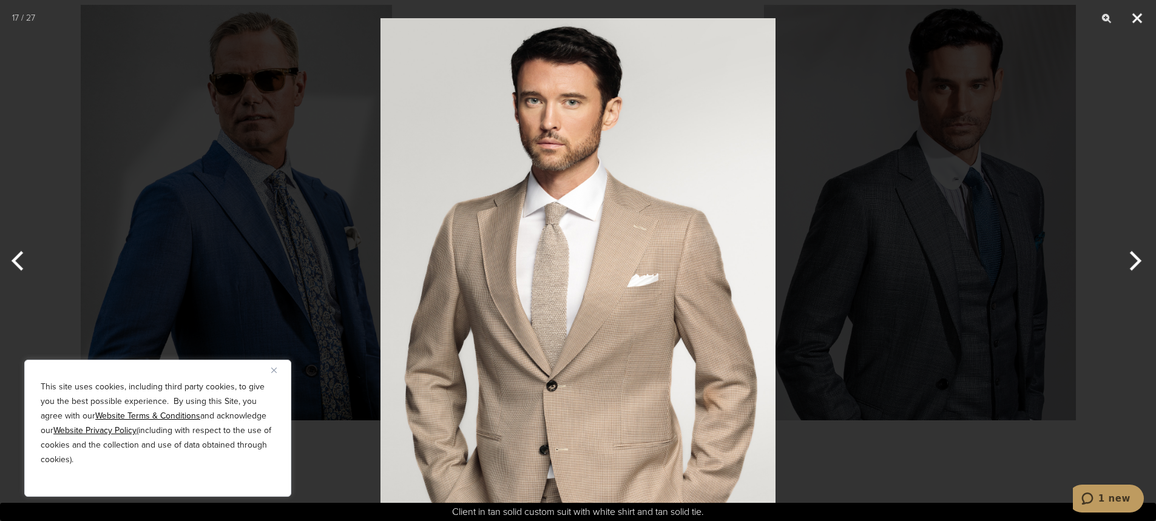
click at [1127, 12] on button "Close" at bounding box center [1137, 18] width 30 height 36
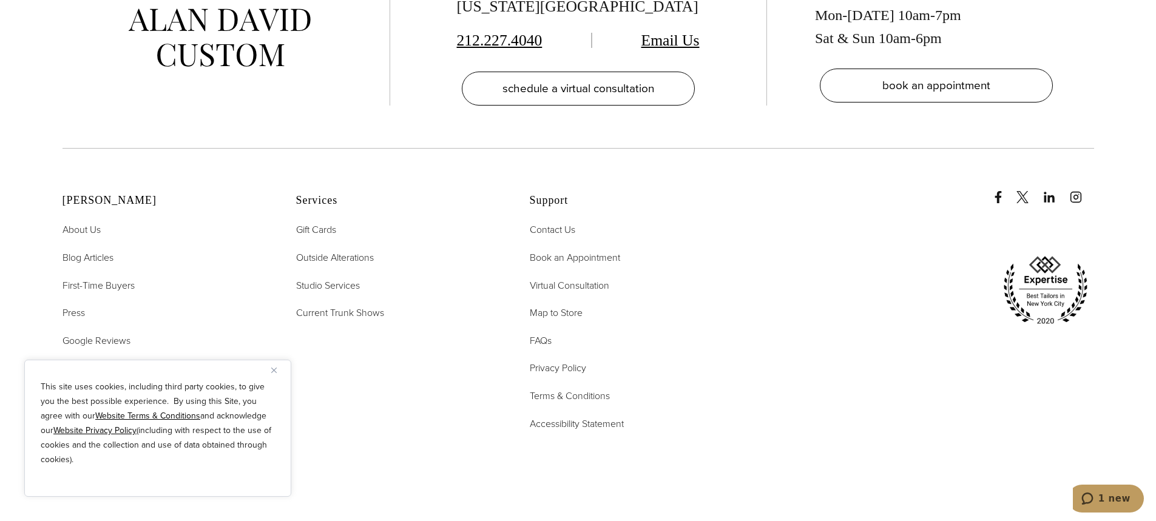
scroll to position [6814, 0]
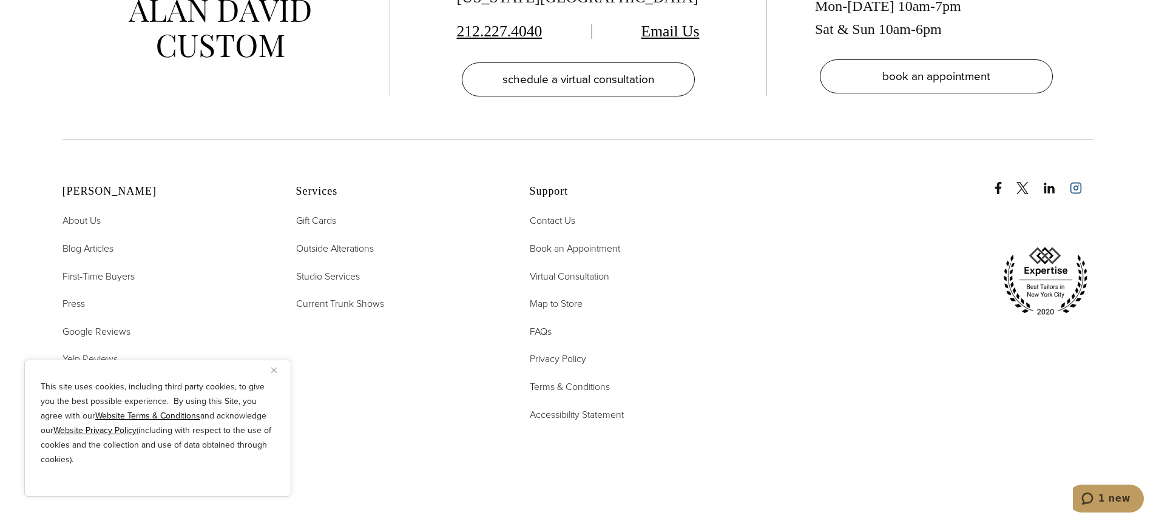
click at [1070, 186] on icon "instagram" at bounding box center [1076, 188] width 12 height 12
